Goal: Information Seeking & Learning: Check status

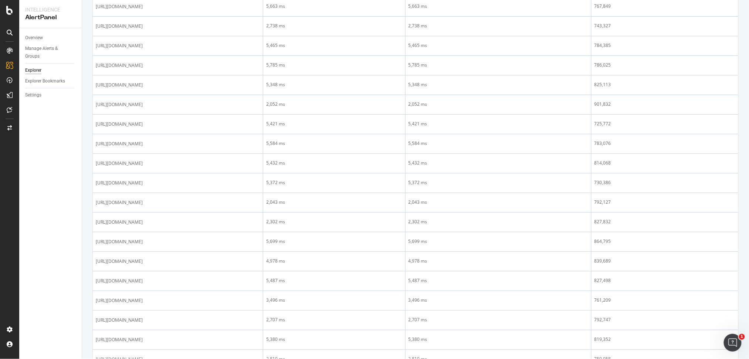
scroll to position [657, 0]
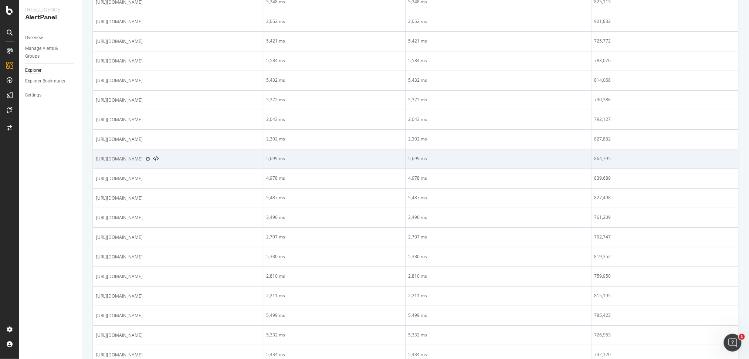
click at [150, 157] on icon at bounding box center [148, 159] width 4 height 4
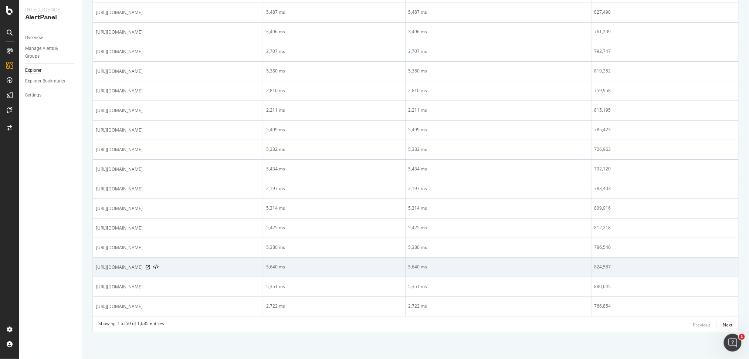
scroll to position [845, 0]
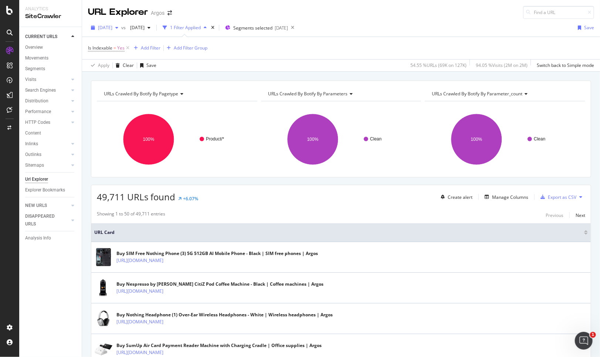
click at [112, 28] on span "[DATE]" at bounding box center [105, 27] width 14 height 6
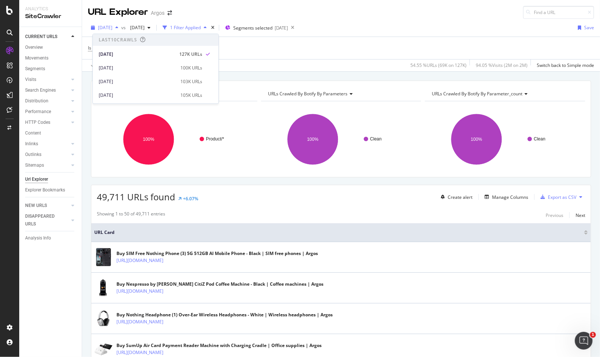
click at [112, 28] on span "[DATE]" at bounding box center [105, 27] width 14 height 6
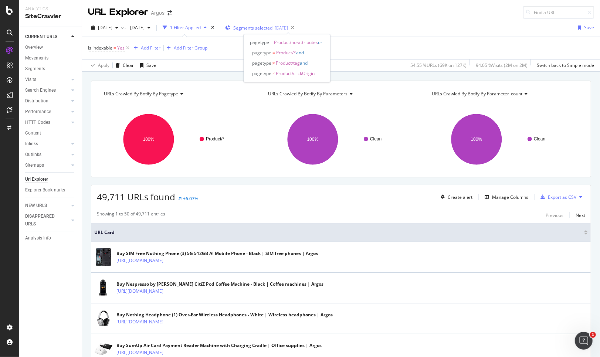
click at [272, 28] on span "Segments selected" at bounding box center [252, 28] width 39 height 6
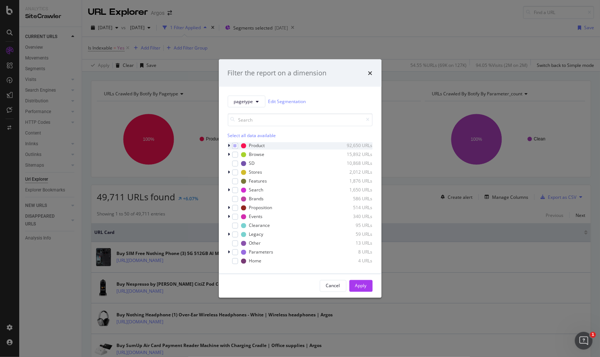
click at [228, 146] on icon "modal" at bounding box center [229, 145] width 2 height 4
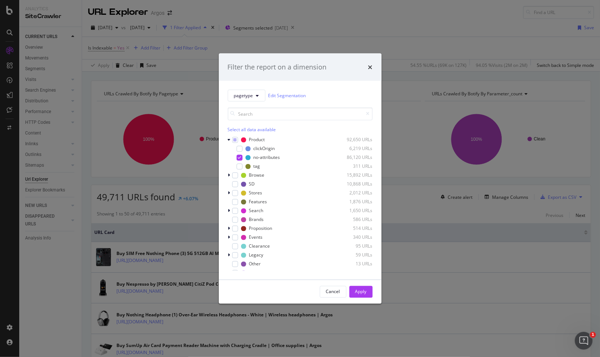
click at [189, 62] on div "Filter the report on a dimension pagetype Edit Segmentation Select all data ava…" at bounding box center [300, 178] width 600 height 357
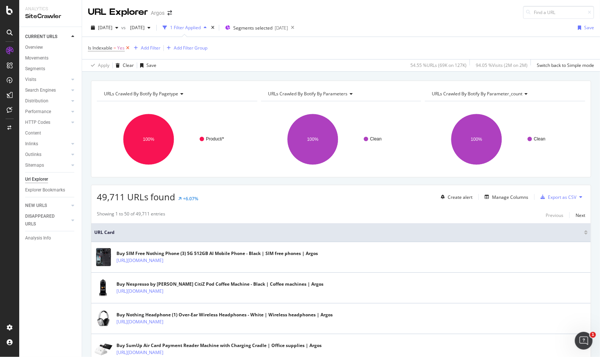
click at [128, 49] on icon at bounding box center [128, 47] width 6 height 7
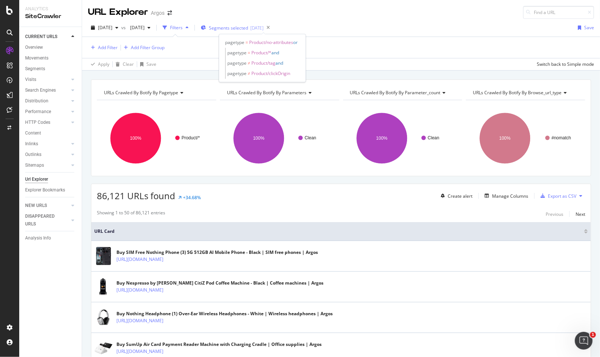
click at [248, 26] on span "Segments selected" at bounding box center [228, 28] width 39 height 6
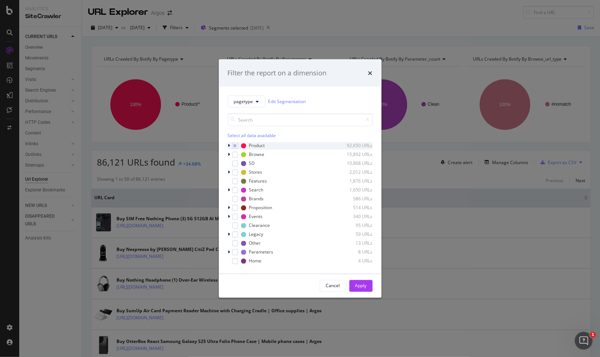
click at [228, 145] on icon "modal" at bounding box center [229, 145] width 2 height 4
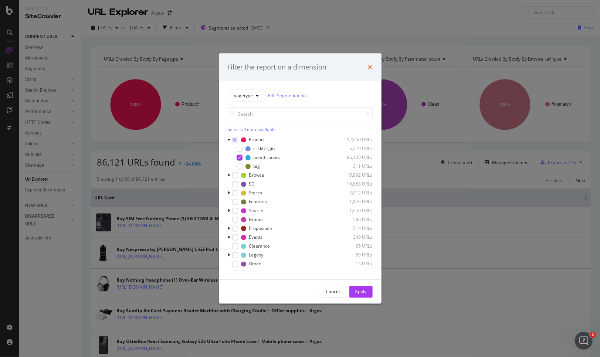
click at [368, 67] on icon "times" at bounding box center [370, 67] width 4 height 6
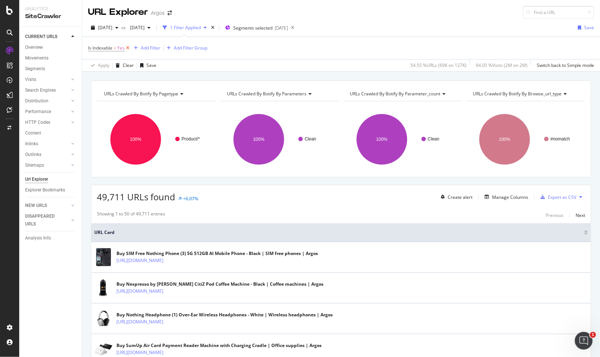
click at [126, 47] on icon at bounding box center [128, 47] width 6 height 7
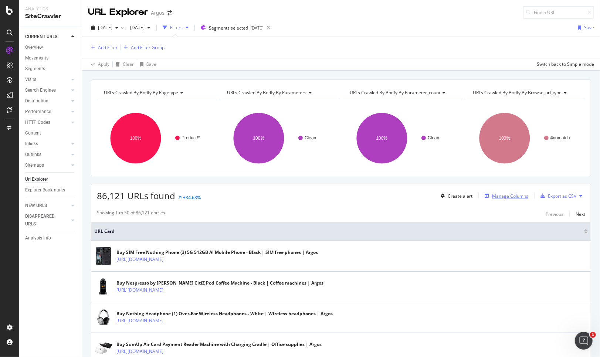
click at [380, 196] on div "Manage Columns" at bounding box center [510, 196] width 36 height 6
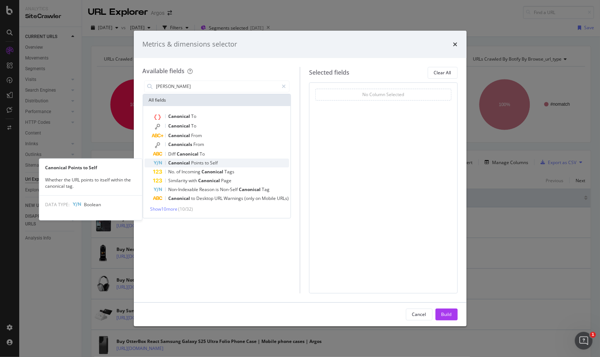
type input "[PERSON_NAME]"
click at [224, 161] on div "Canonical Points to Self" at bounding box center [221, 163] width 136 height 9
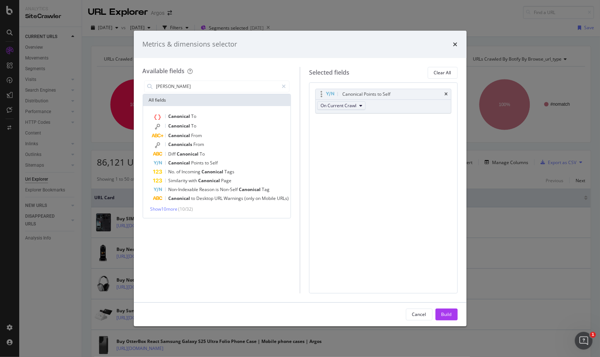
click at [354, 107] on span "On Current Crawl" at bounding box center [339, 105] width 36 height 6
click at [380, 312] on button "Build" at bounding box center [446, 315] width 22 height 12
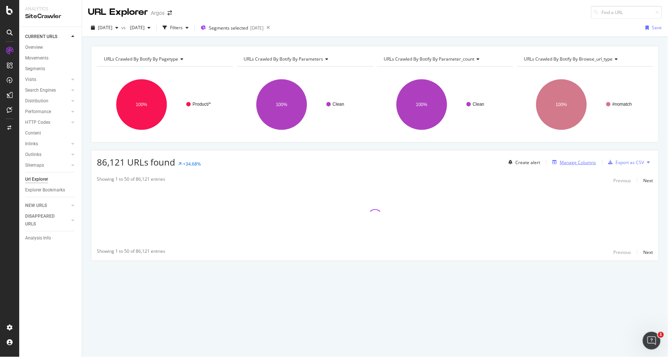
click at [380, 158] on div "Manage Columns" at bounding box center [573, 162] width 47 height 8
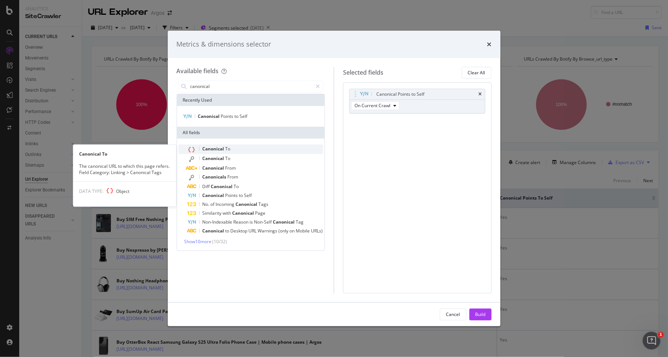
type input "canonical"
click at [247, 147] on div "Canonical To" at bounding box center [255, 150] width 136 height 10
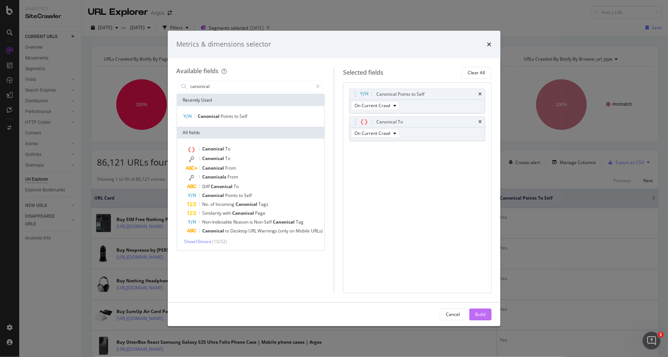
click at [380, 312] on div "Build" at bounding box center [480, 314] width 10 height 6
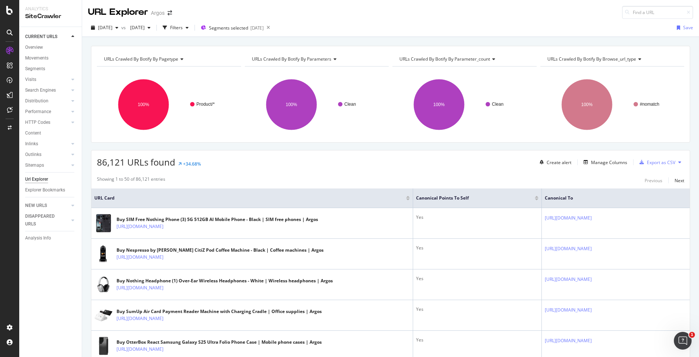
click at [380, 196] on div at bounding box center [537, 197] width 4 height 2
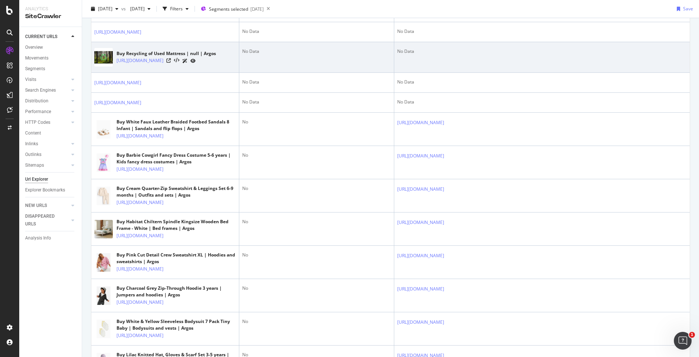
scroll to position [534, 0]
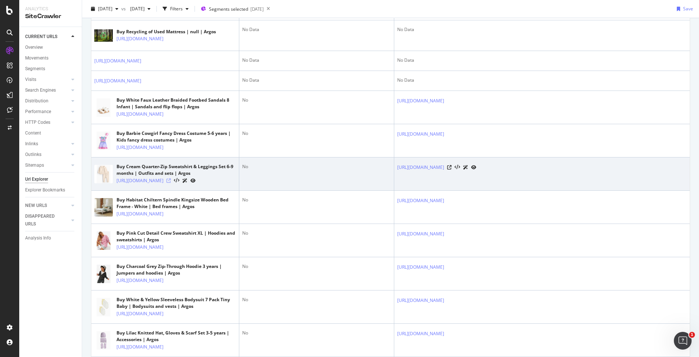
click at [171, 183] on icon at bounding box center [168, 181] width 4 height 4
click at [380, 170] on icon at bounding box center [449, 167] width 4 height 4
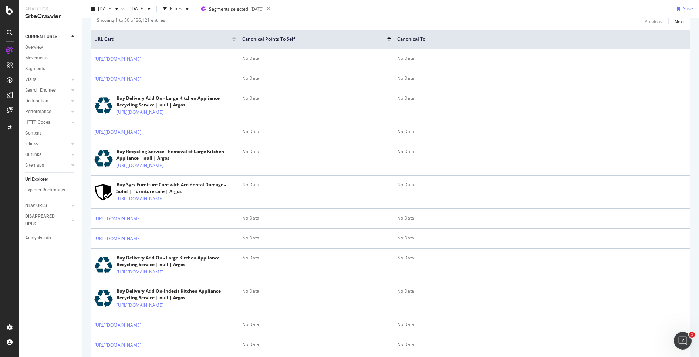
scroll to position [0, 0]
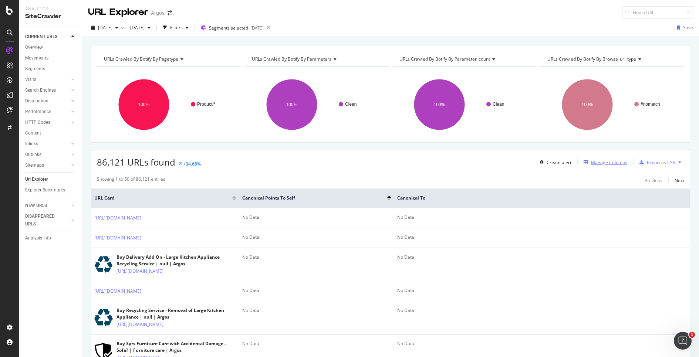
click at [380, 165] on div "Manage Columns" at bounding box center [609, 162] width 36 height 6
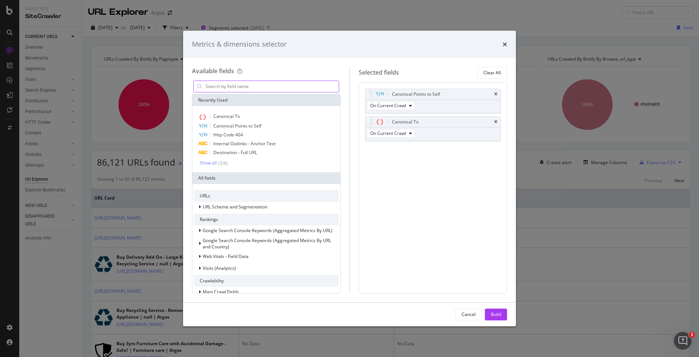
click at [245, 89] on input "modal" at bounding box center [272, 86] width 134 height 11
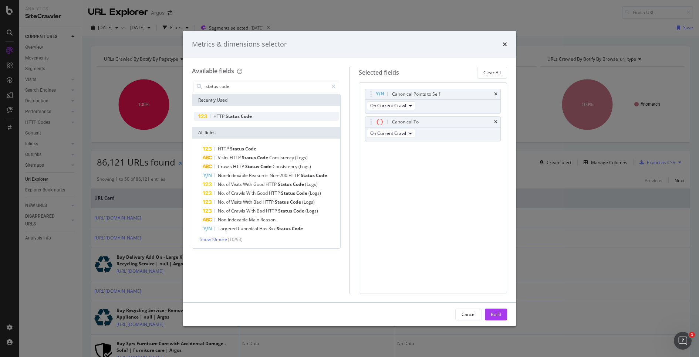
type input "status code"
click at [238, 115] on span "Status" at bounding box center [233, 116] width 15 height 6
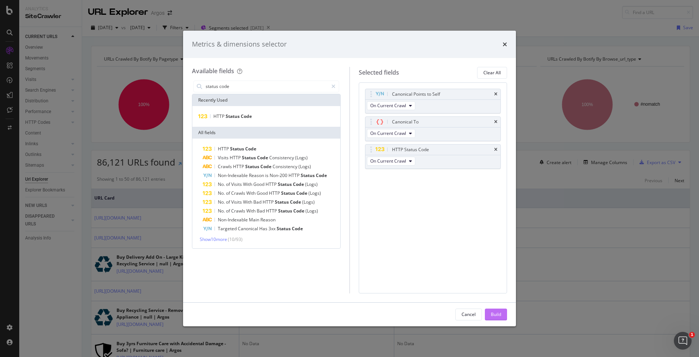
click at [380, 313] on div "Build" at bounding box center [496, 314] width 10 height 6
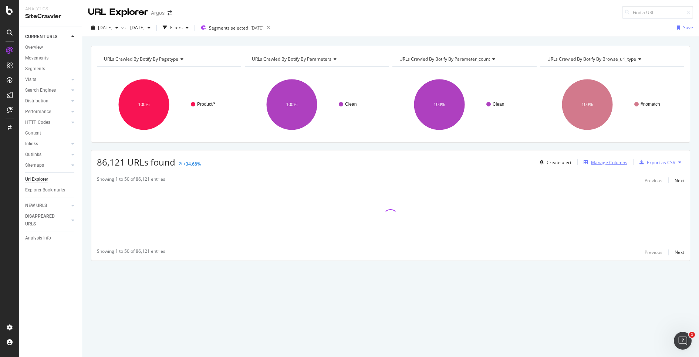
click at [380, 162] on div "Manage Columns" at bounding box center [609, 162] width 36 height 6
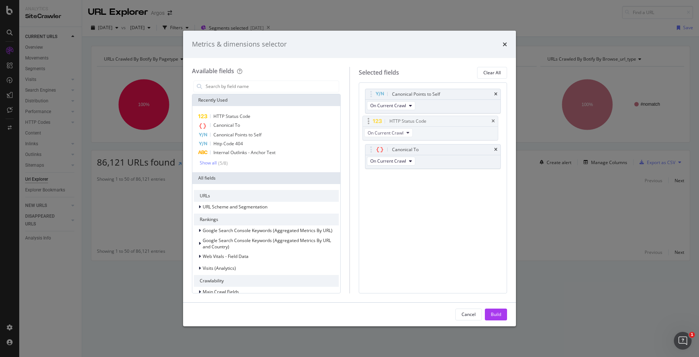
drag, startPoint x: 371, startPoint y: 149, endPoint x: 368, endPoint y: 118, distance: 31.6
click at [368, 118] on body "Analytics SiteCrawler CURRENT URLS Overview Movements Segments Visits Analysis …" at bounding box center [349, 178] width 699 height 357
drag, startPoint x: 371, startPoint y: 121, endPoint x: 369, endPoint y: 87, distance: 33.3
click at [369, 87] on body "Analytics SiteCrawler CURRENT URLS Overview Movements Segments Visits Analysis …" at bounding box center [349, 178] width 699 height 357
click at [380, 311] on button "Build" at bounding box center [496, 315] width 22 height 12
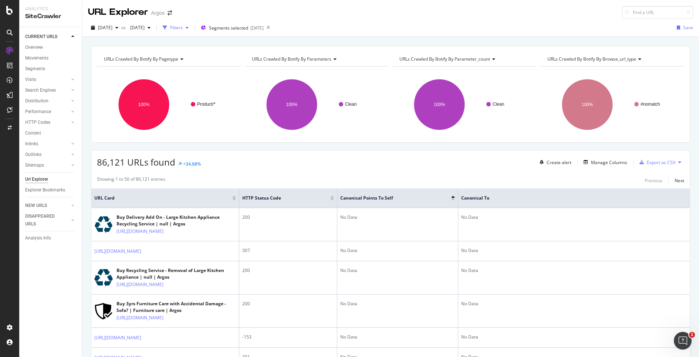
click at [191, 28] on div "button" at bounding box center [187, 28] width 9 height 4
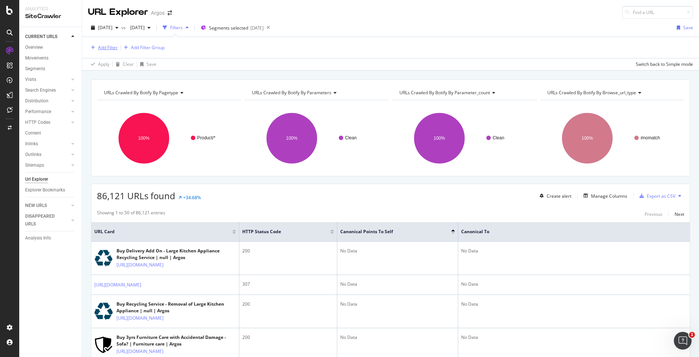
click at [98, 46] on div "Add Filter" at bounding box center [108, 47] width 20 height 6
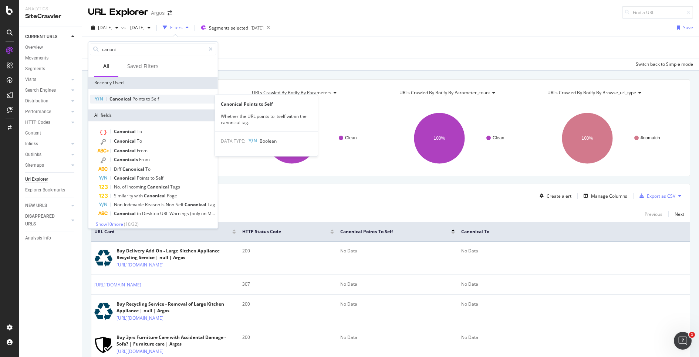
type input "canoni"
click at [135, 99] on span "Points" at bounding box center [139, 99] width 14 height 6
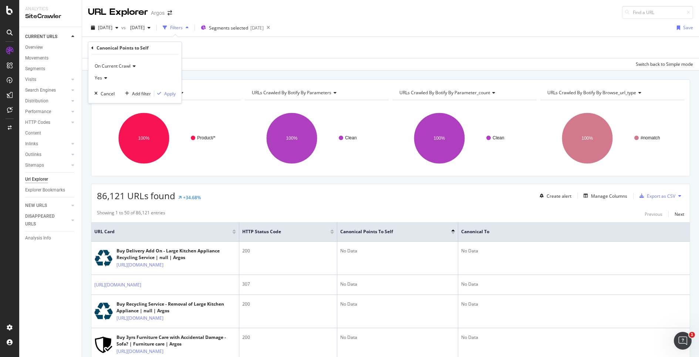
click at [109, 77] on div "Yes" at bounding box center [134, 78] width 81 height 12
click at [105, 98] on div "No" at bounding box center [135, 103] width 79 height 10
click at [176, 92] on div "On Current Crawl No Cancel Add filter Apply" at bounding box center [134, 78] width 93 height 49
click at [171, 93] on div "Apply" at bounding box center [169, 94] width 11 height 6
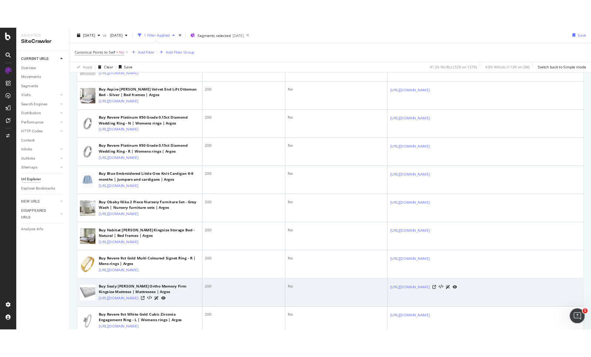
scroll to position [246, 0]
